Goal: Navigation & Orientation: Find specific page/section

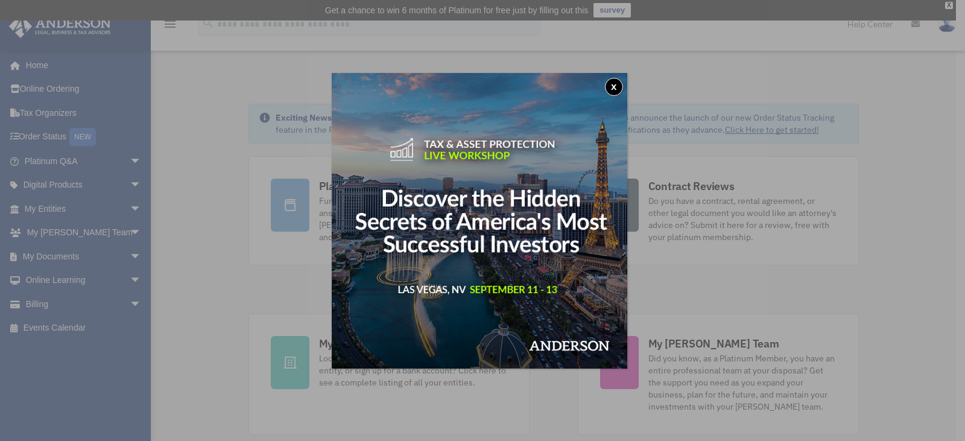
click at [615, 86] on button "x" at bounding box center [614, 87] width 18 height 18
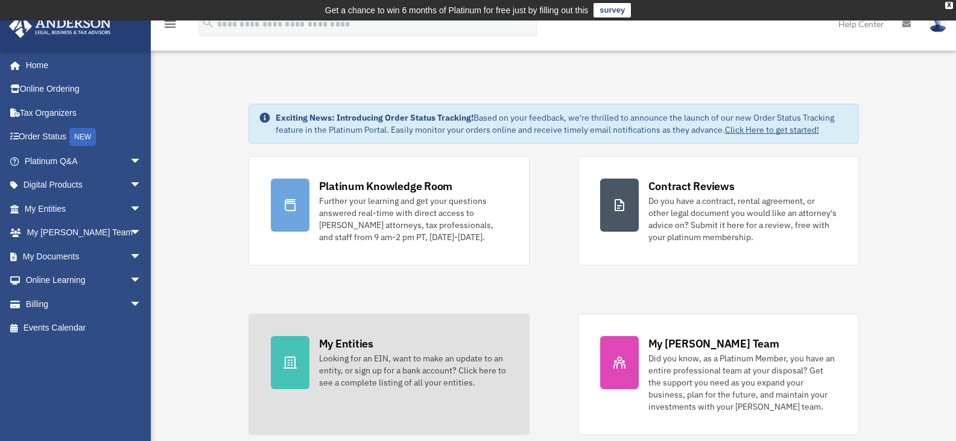
click at [380, 342] on div "My Entities Looking for an EIN, want to make an update to an entity, or sign up…" at bounding box center [413, 362] width 188 height 52
click at [366, 361] on div "Looking for an EIN, want to make an update to an entity, or sign up for a bank …" at bounding box center [413, 370] width 188 height 36
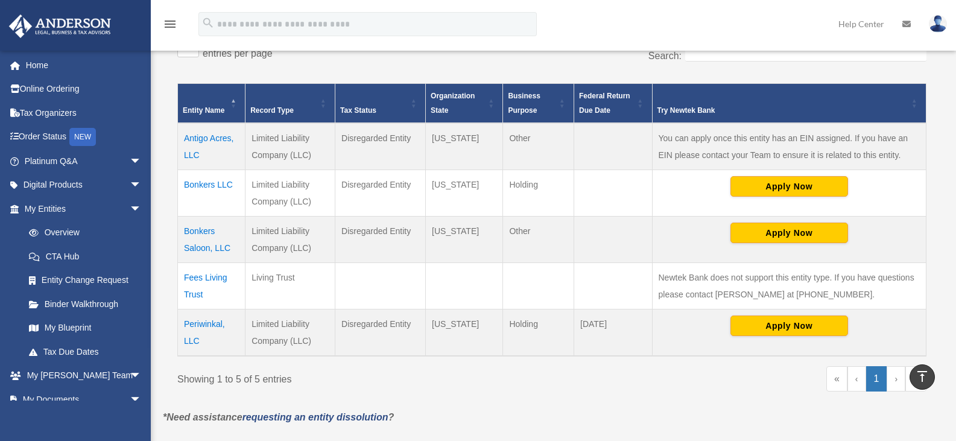
scroll to position [265, 0]
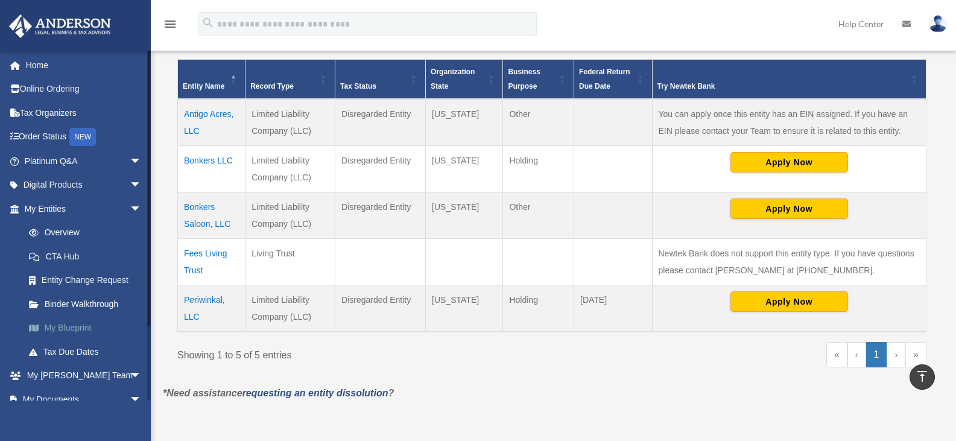
click at [53, 329] on link "My Blueprint" at bounding box center [88, 328] width 143 height 24
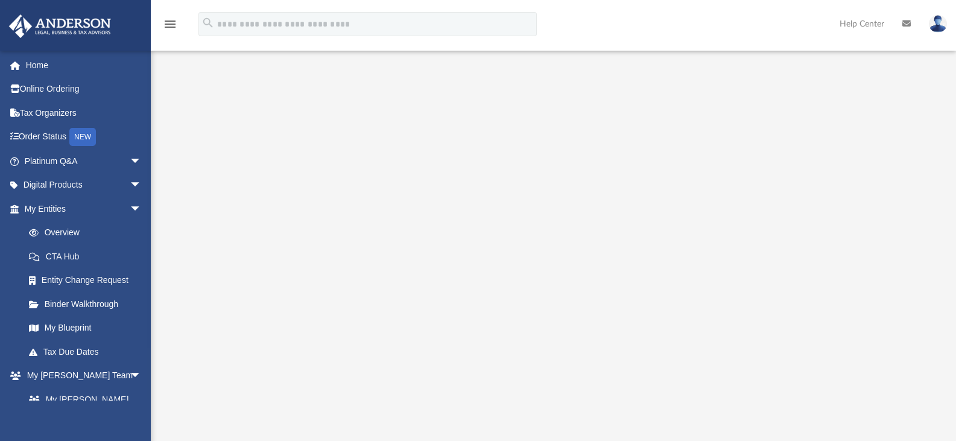
scroll to position [182, 0]
